Goal: Task Accomplishment & Management: Use online tool/utility

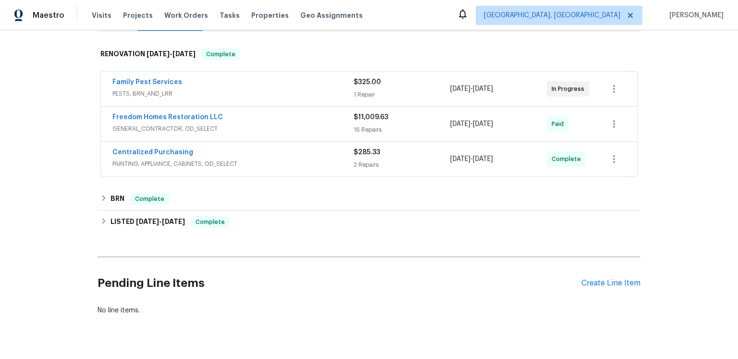
scroll to position [211, 0]
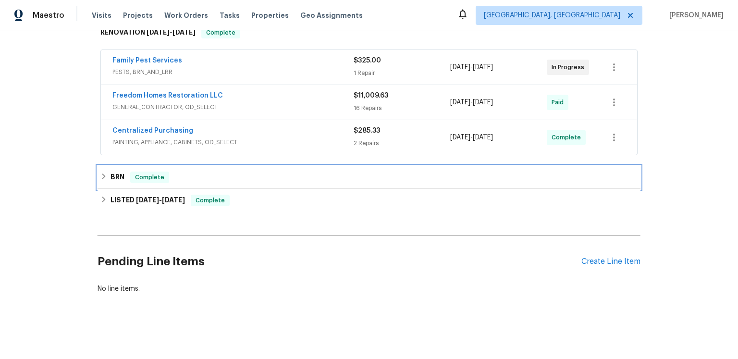
click at [111, 183] on h6 "BRN" at bounding box center [117, 178] width 14 height 12
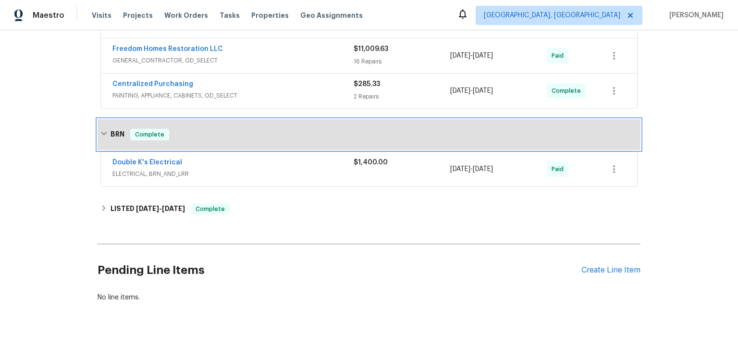
scroll to position [221, 0]
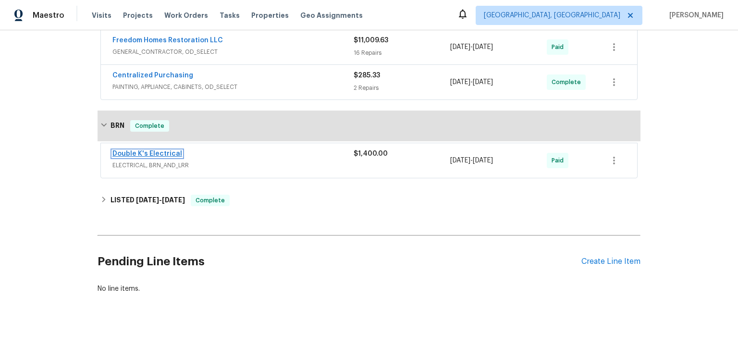
click at [178, 157] on link "Double K's Electrical" at bounding box center [147, 153] width 70 height 7
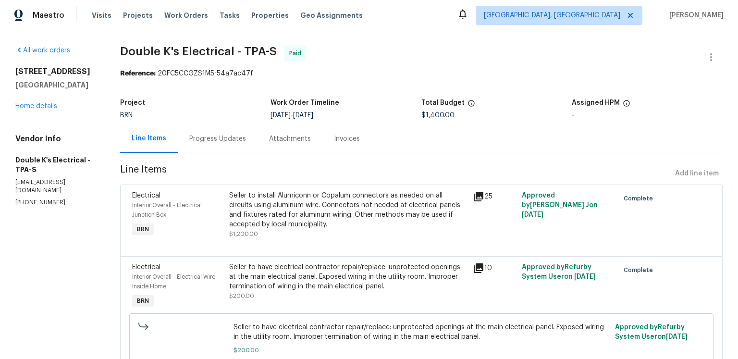
click at [360, 144] on div "Invoices" at bounding box center [347, 139] width 26 height 10
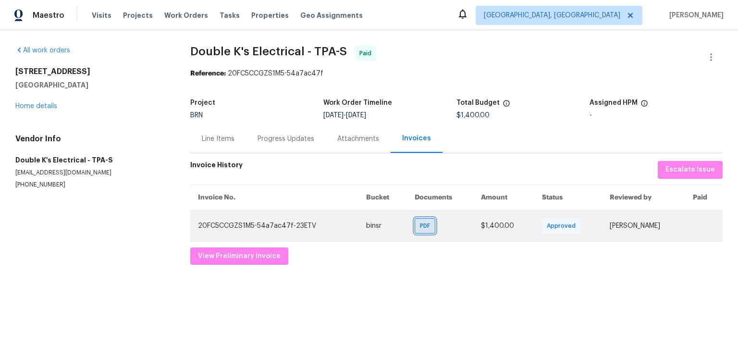
click at [420, 231] on span "PDF" at bounding box center [427, 226] width 14 height 10
